Goal: Task Accomplishment & Management: Manage account settings

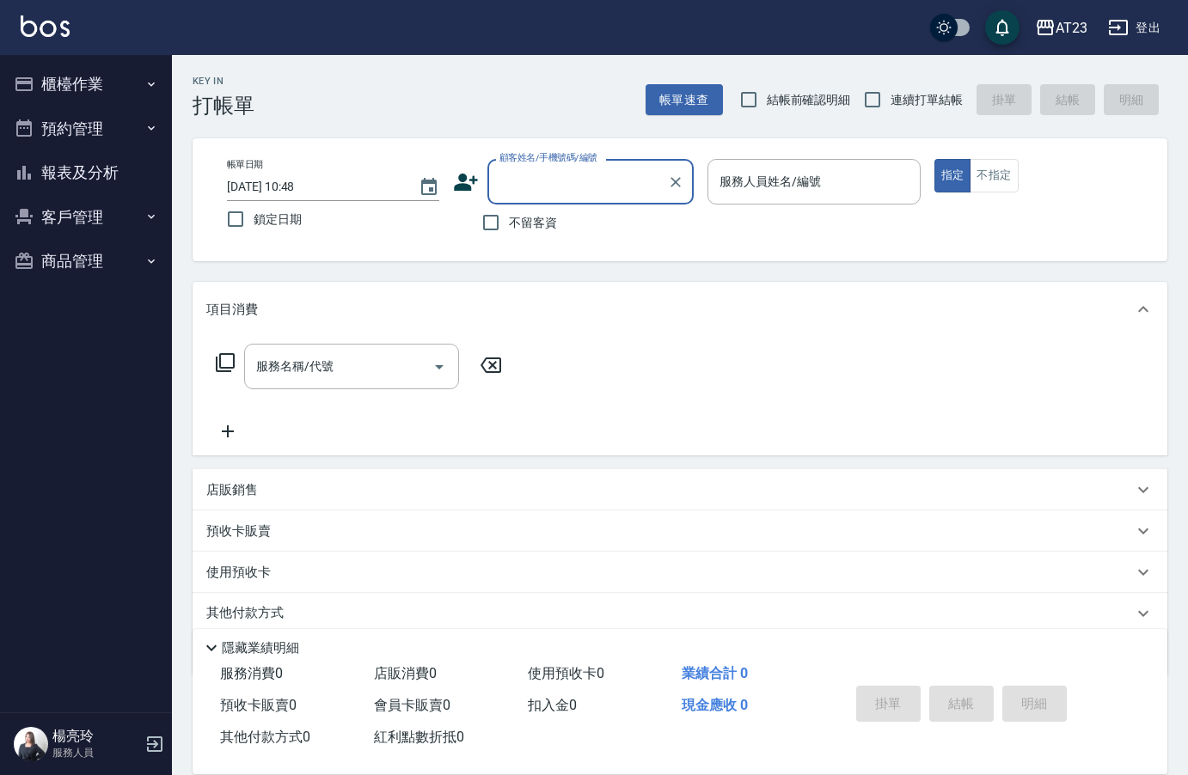
click at [70, 70] on ul "櫃檯作業 打帳單 帳單列表 現金收支登錄 材料自購登錄 每日結帳 排班表 現場電腦打卡 預約管理 預約管理 單日預約紀錄 單週預約紀錄 報表及分析 報表目錄 …" at bounding box center [86, 172] width 158 height 235
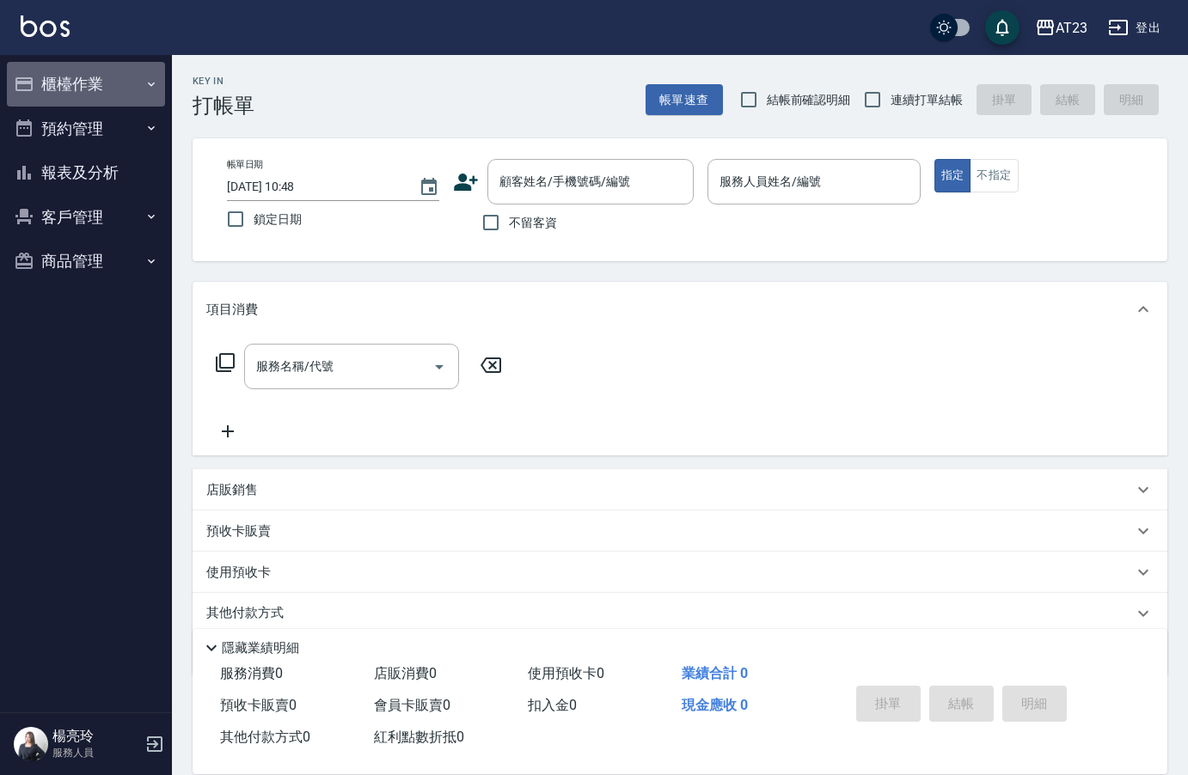
click at [77, 76] on button "櫃檯作業" at bounding box center [86, 84] width 158 height 45
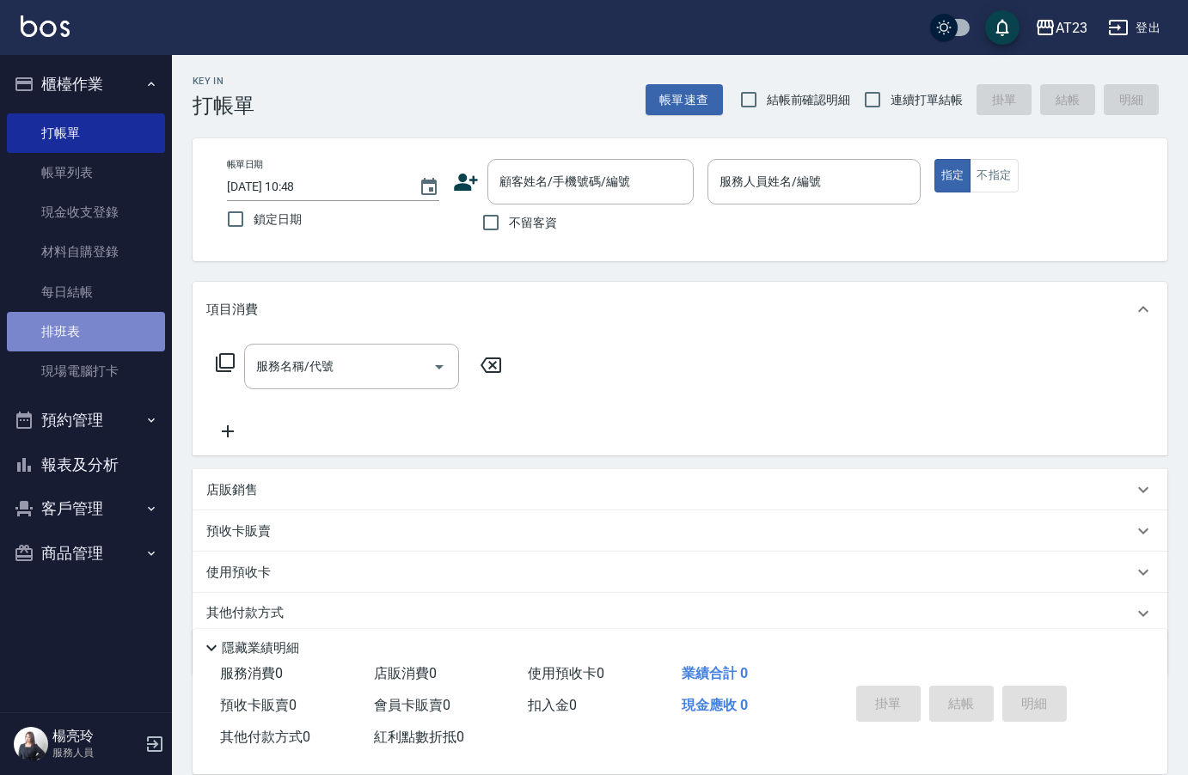
click at [85, 317] on link "排班表" at bounding box center [86, 332] width 158 height 40
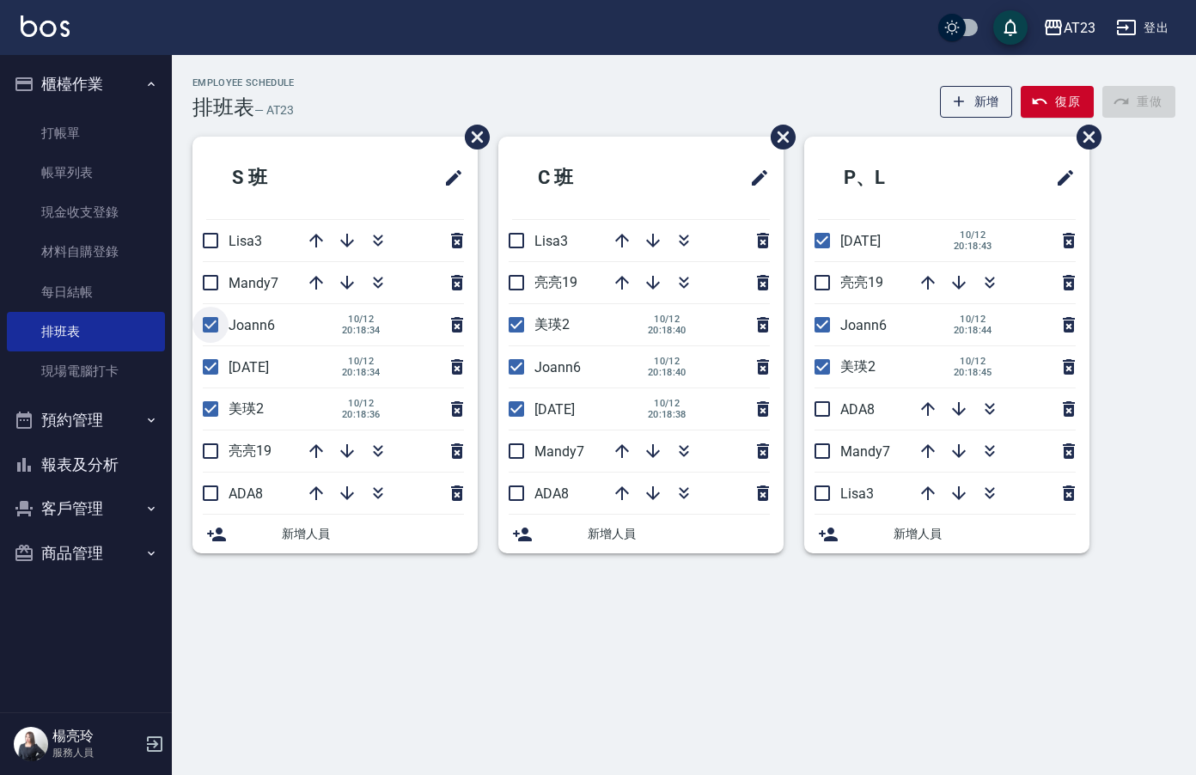
click at [219, 334] on input "checkbox" at bounding box center [210, 325] width 36 height 36
checkbox input "false"
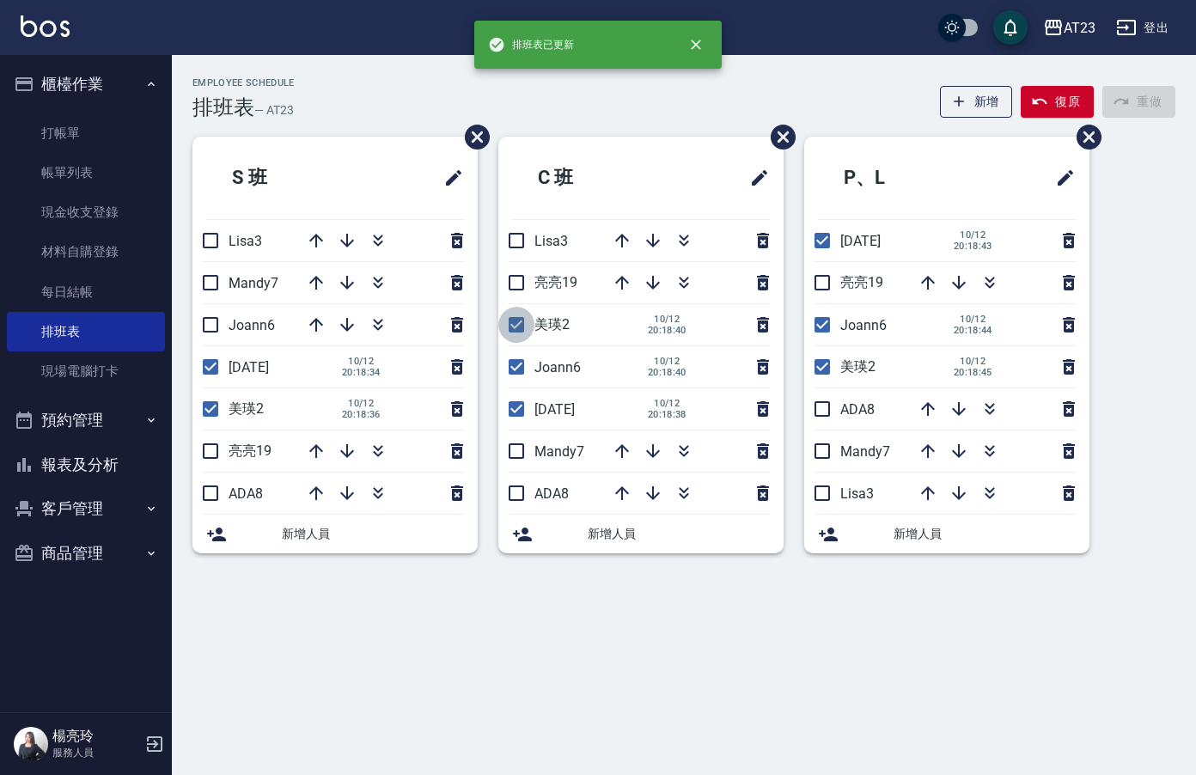
click at [517, 322] on input "checkbox" at bounding box center [516, 325] width 36 height 36
checkbox input "false"
click at [823, 322] on input "checkbox" at bounding box center [822, 325] width 36 height 36
checkbox input "false"
